Goal: Transaction & Acquisition: Purchase product/service

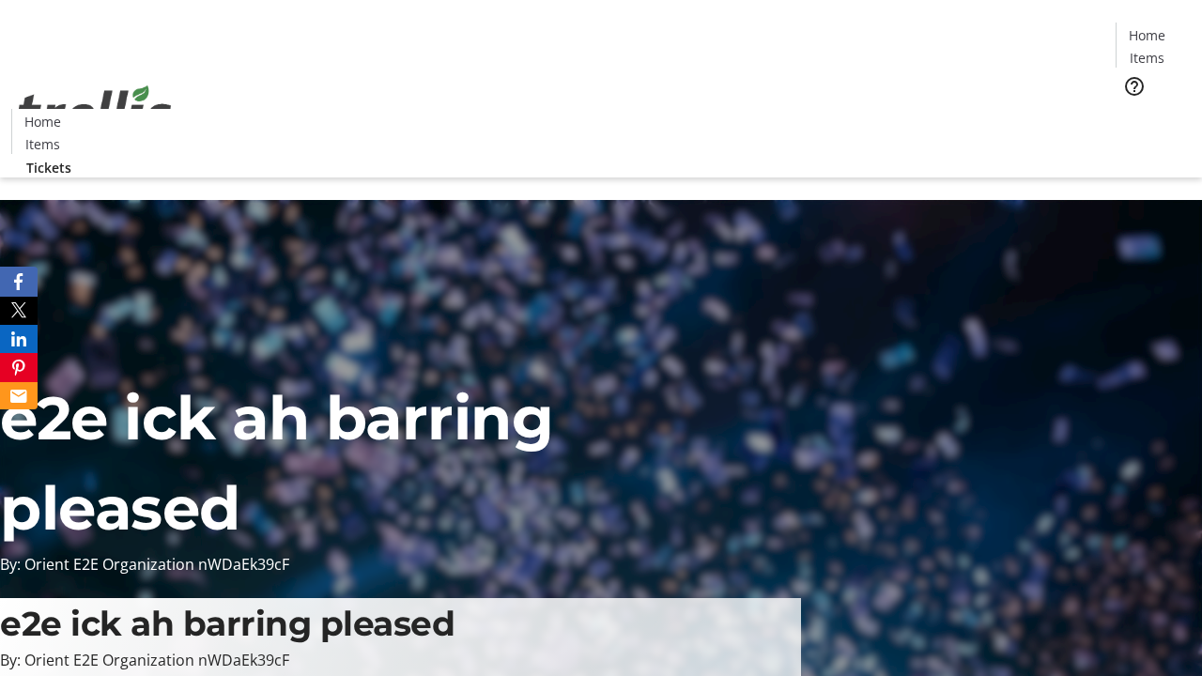
click at [1130, 109] on span "Tickets" at bounding box center [1152, 119] width 45 height 20
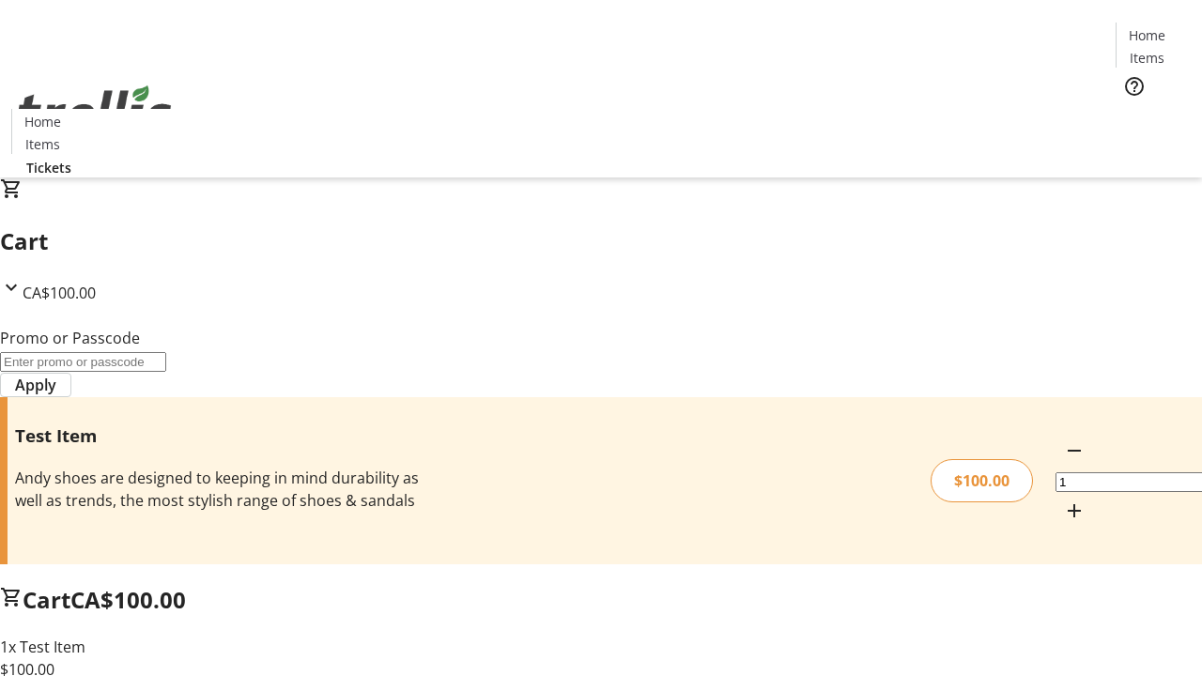
type input "PERCENT"
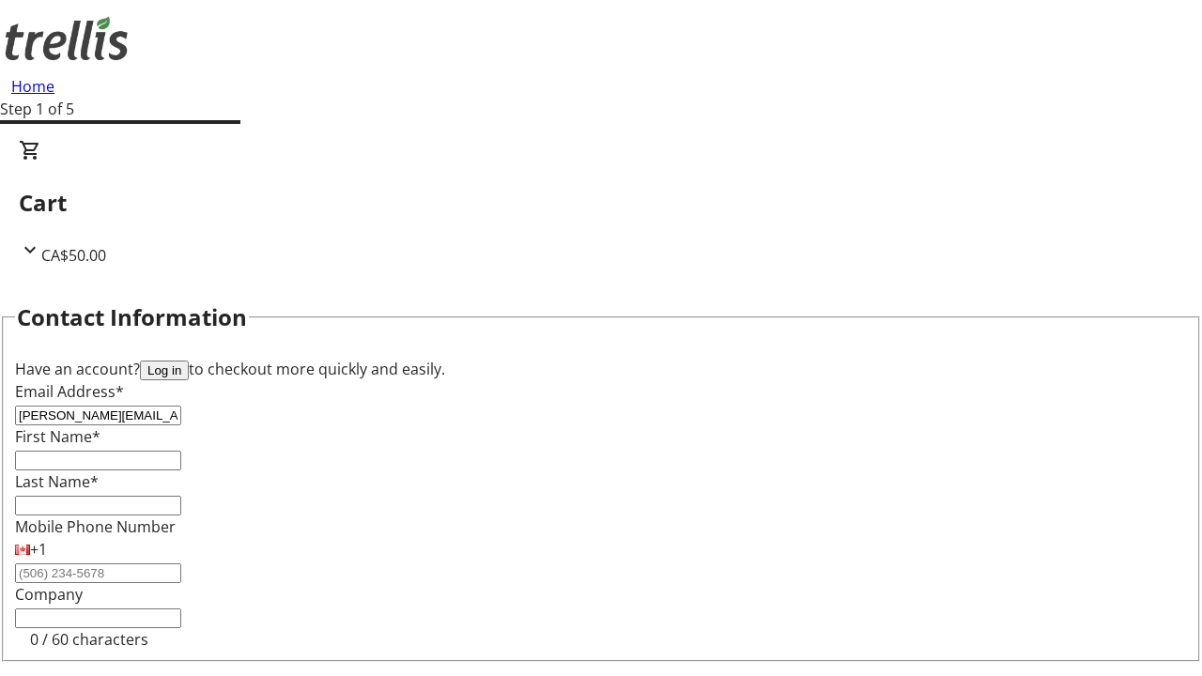
type input "[PERSON_NAME][EMAIL_ADDRESS][DOMAIN_NAME]"
type input "[PERSON_NAME]"
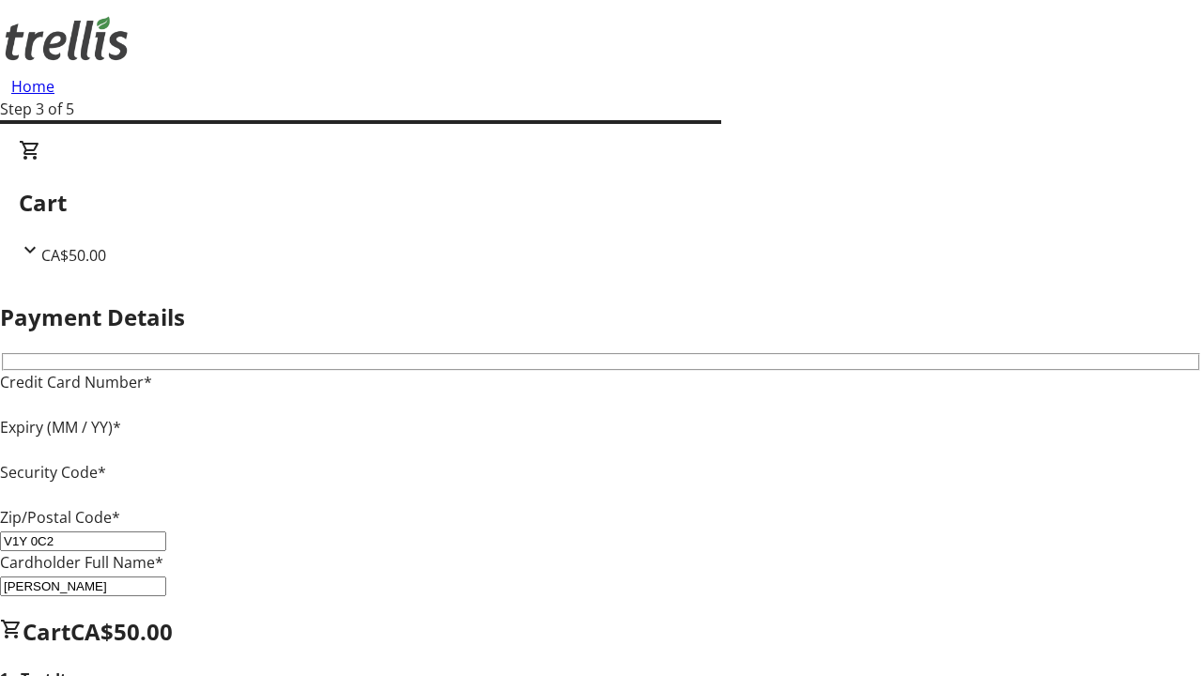
type input "V1Y 0C2"
